Goal: Navigation & Orientation: Find specific page/section

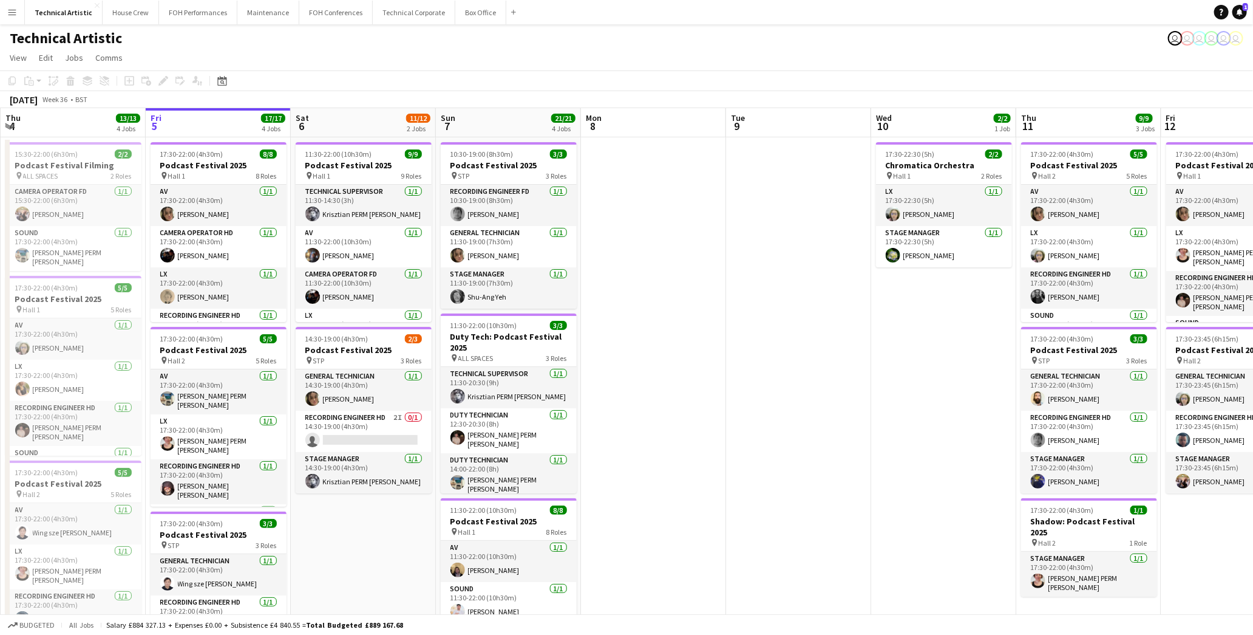
click at [274, 67] on app-page-menu "View Day view expanded Day view collapsed Month view Date picker Jump to [DATE]…" at bounding box center [626, 58] width 1253 height 23
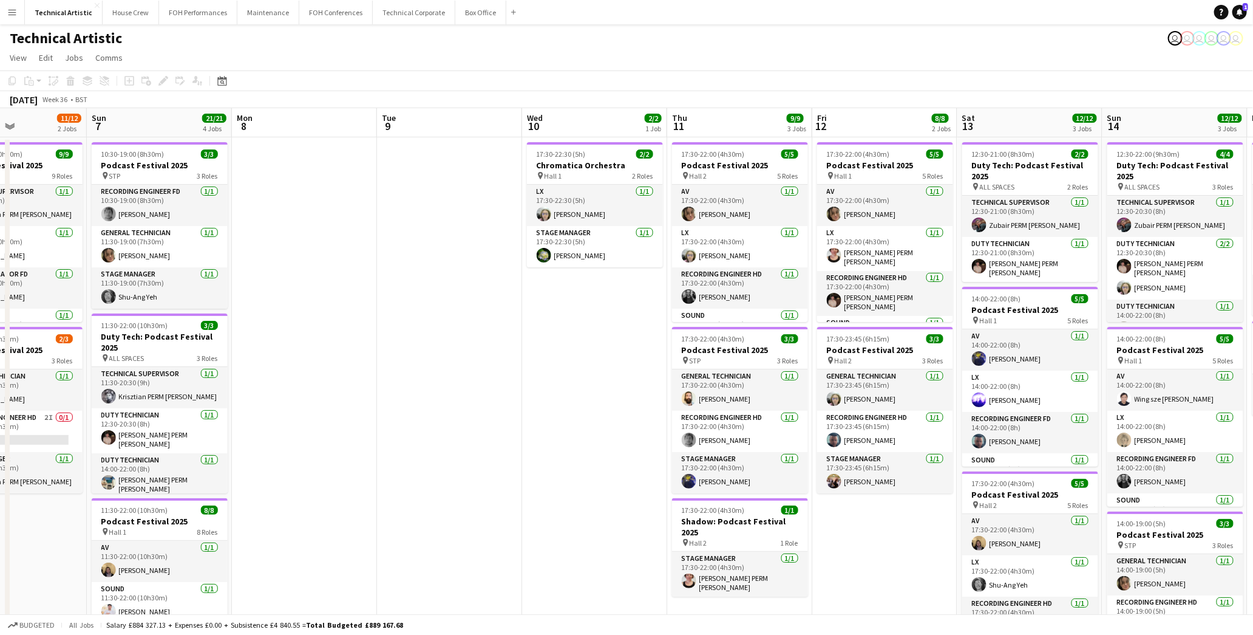
scroll to position [0, 424]
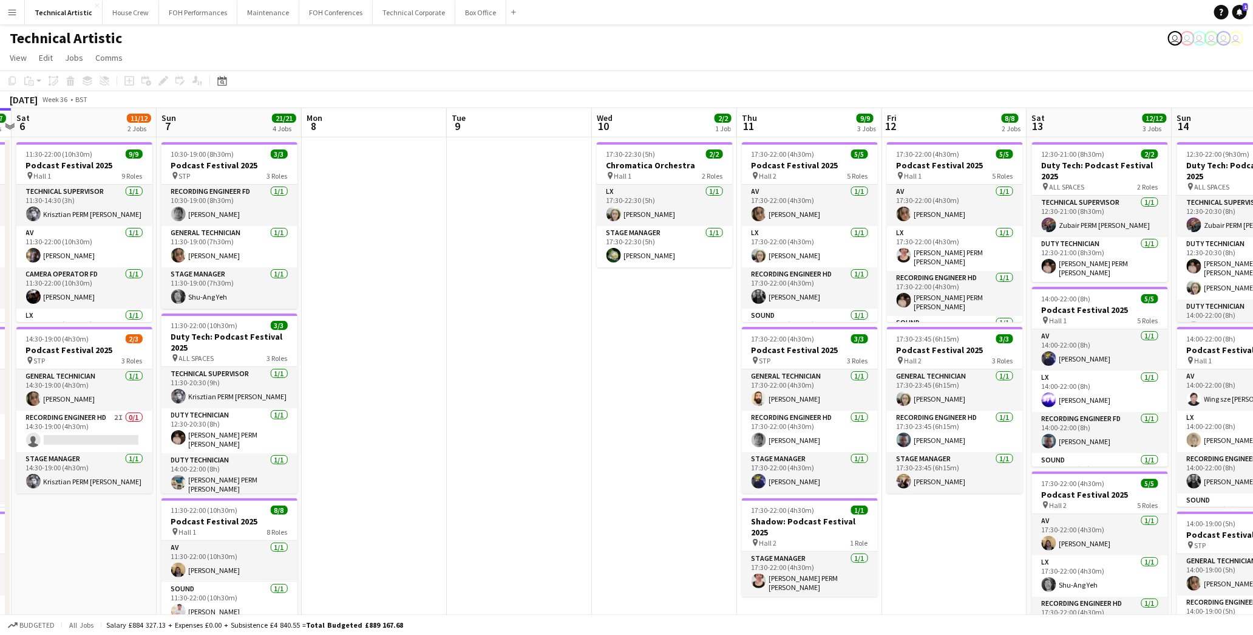
drag, startPoint x: 949, startPoint y: 386, endPoint x: 672, endPoint y: 381, distance: 276.9
click at [672, 381] on app-calendar-viewport "Wed 3 Thu 4 13/13 4 Jobs Fri 5 17/17 4 Jobs Sat 6 11/12 2 Jobs Sun 7 21/21 4 Jo…" at bounding box center [626, 502] width 1253 height 789
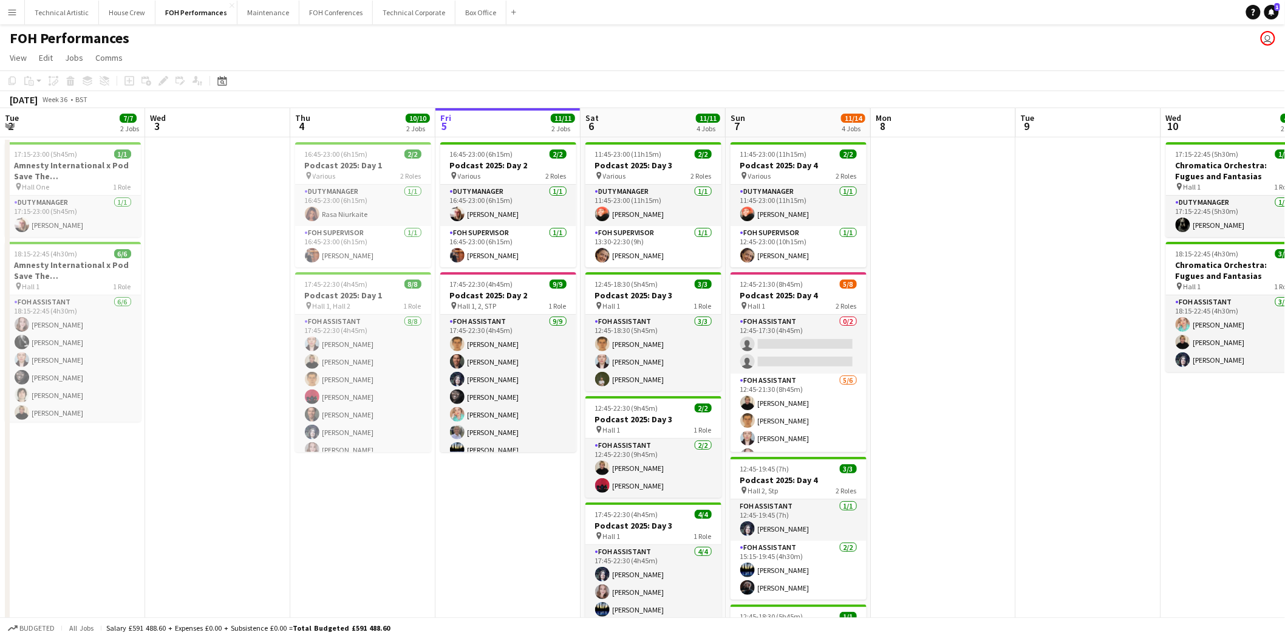
scroll to position [0, 290]
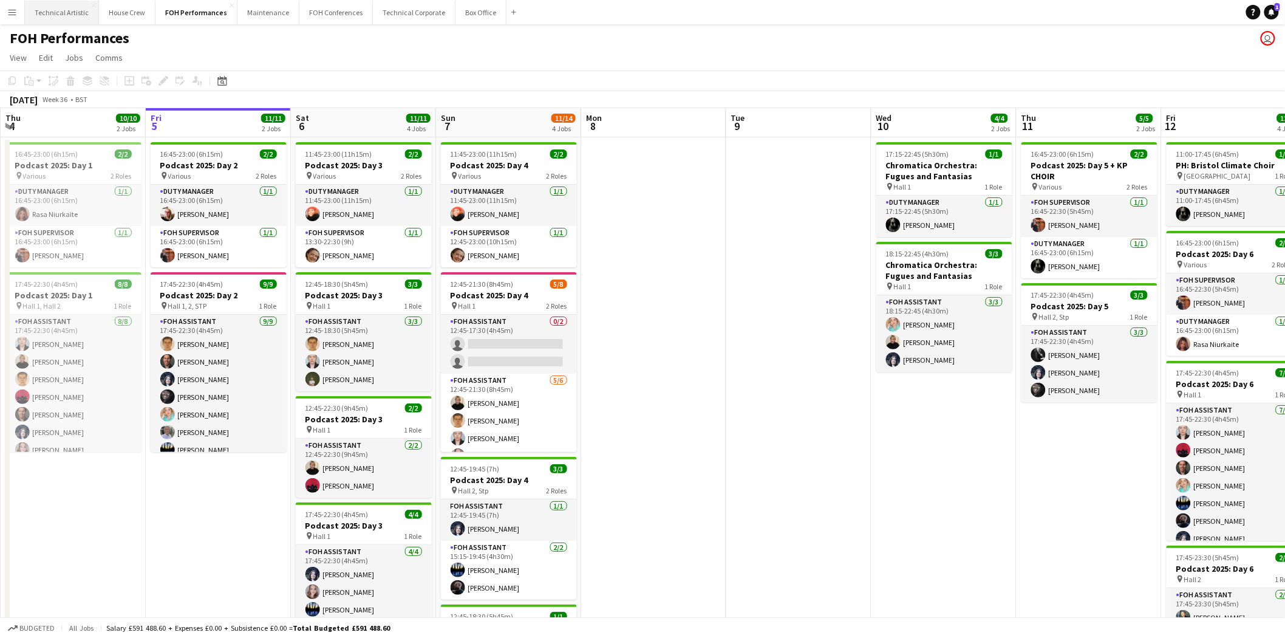
click at [79, 18] on button "Technical Artistic Close" at bounding box center [62, 13] width 74 height 24
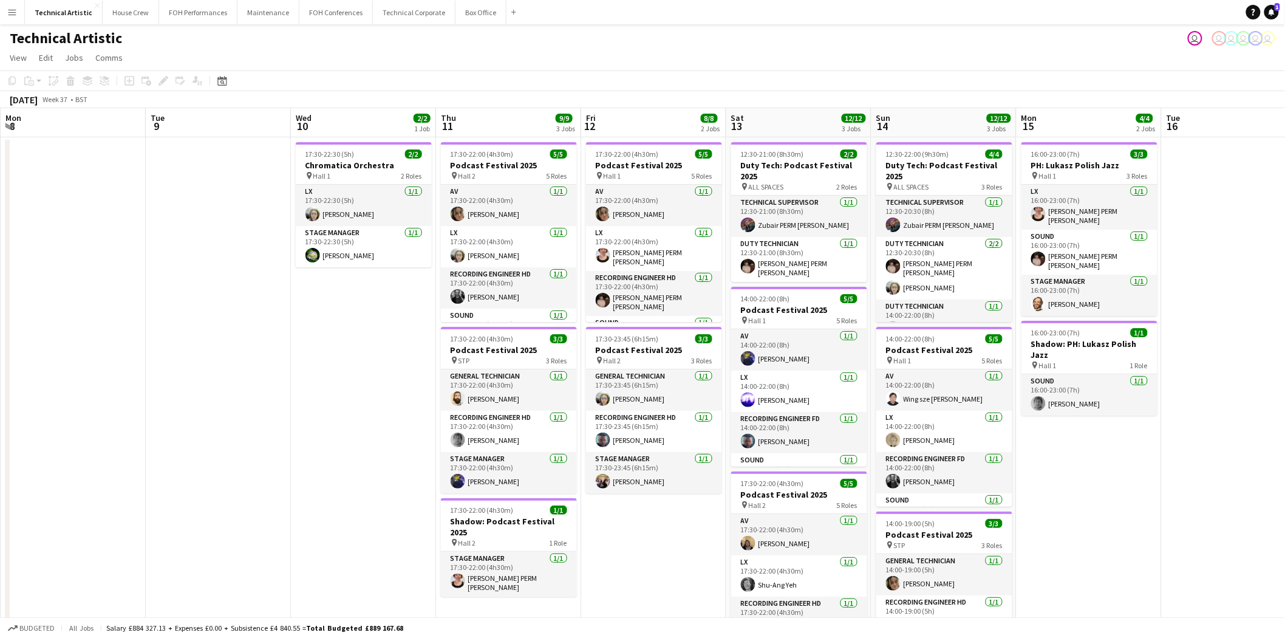
scroll to position [0, 325]
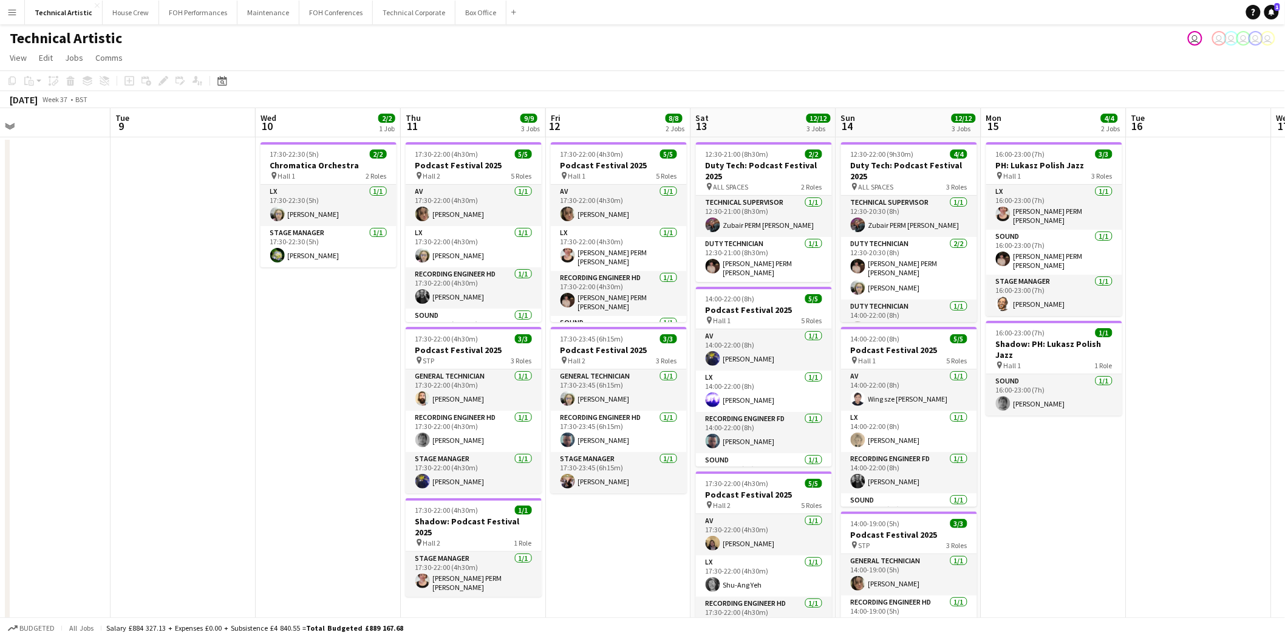
drag, startPoint x: 777, startPoint y: 397, endPoint x: 457, endPoint y: 398, distance: 320.6
click at [457, 398] on app-calendar-viewport "Sat 6 11/12 2 Jobs Sun 7 21/21 4 Jobs Mon 8 Tue 9 Wed 10 2/2 1 Job Thu 11 9/9 3…" at bounding box center [642, 502] width 1285 height 789
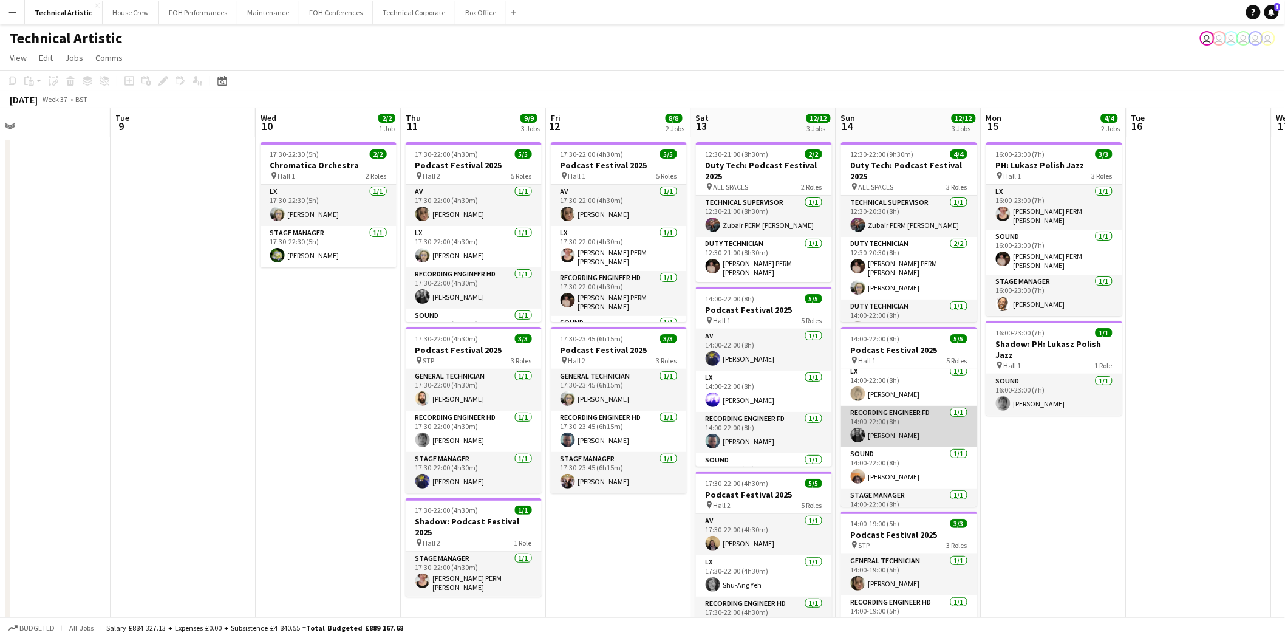
scroll to position [70, 0]
